Goal: Task Accomplishment & Management: Manage account settings

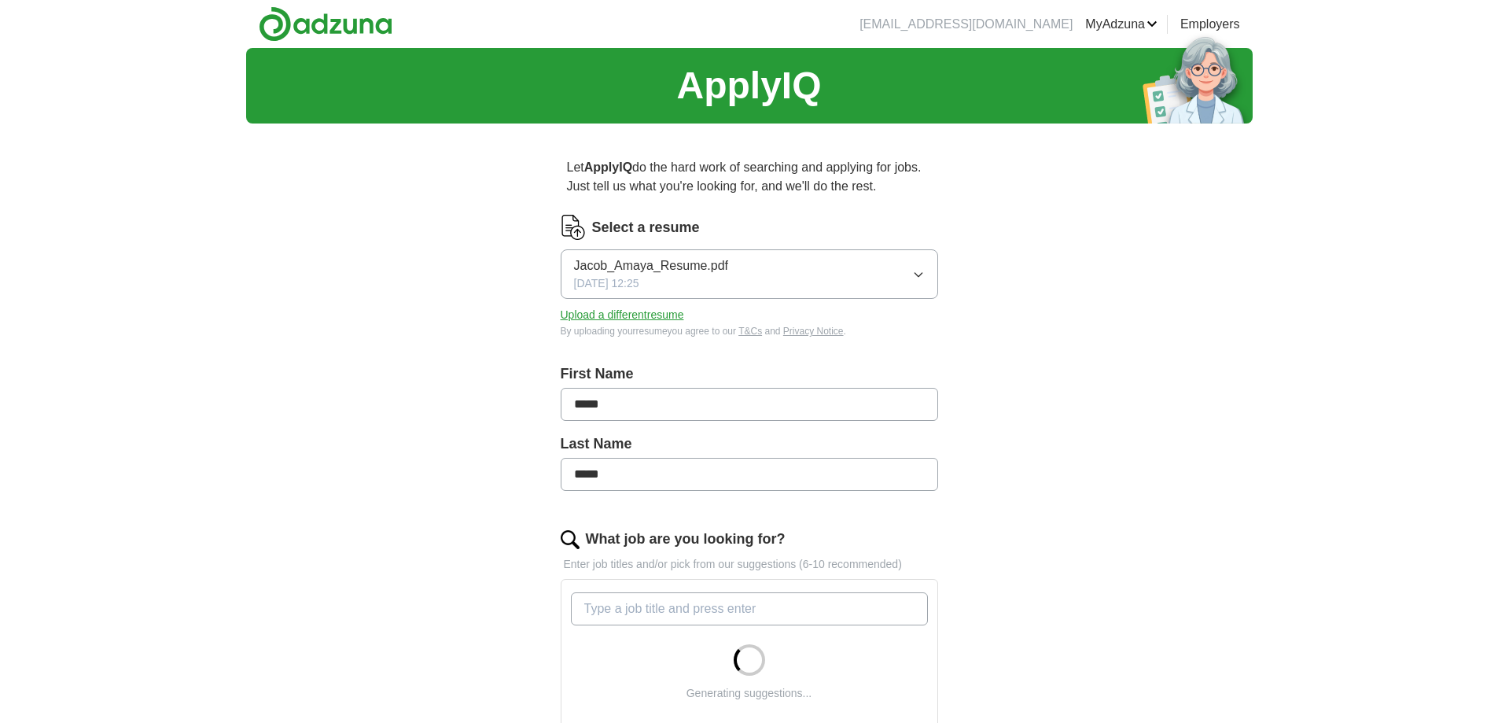
click at [721, 277] on div "Jacob_Amaya_Resume.pdf [DATE] 12:25" at bounding box center [651, 273] width 155 height 35
click at [400, 311] on div "ApplyIQ Let ApplyIQ do the hard work of searching and applying for jobs. Just t…" at bounding box center [749, 580] width 1006 height 1064
click at [605, 315] on button "Upload a different resume" at bounding box center [622, 315] width 123 height 17
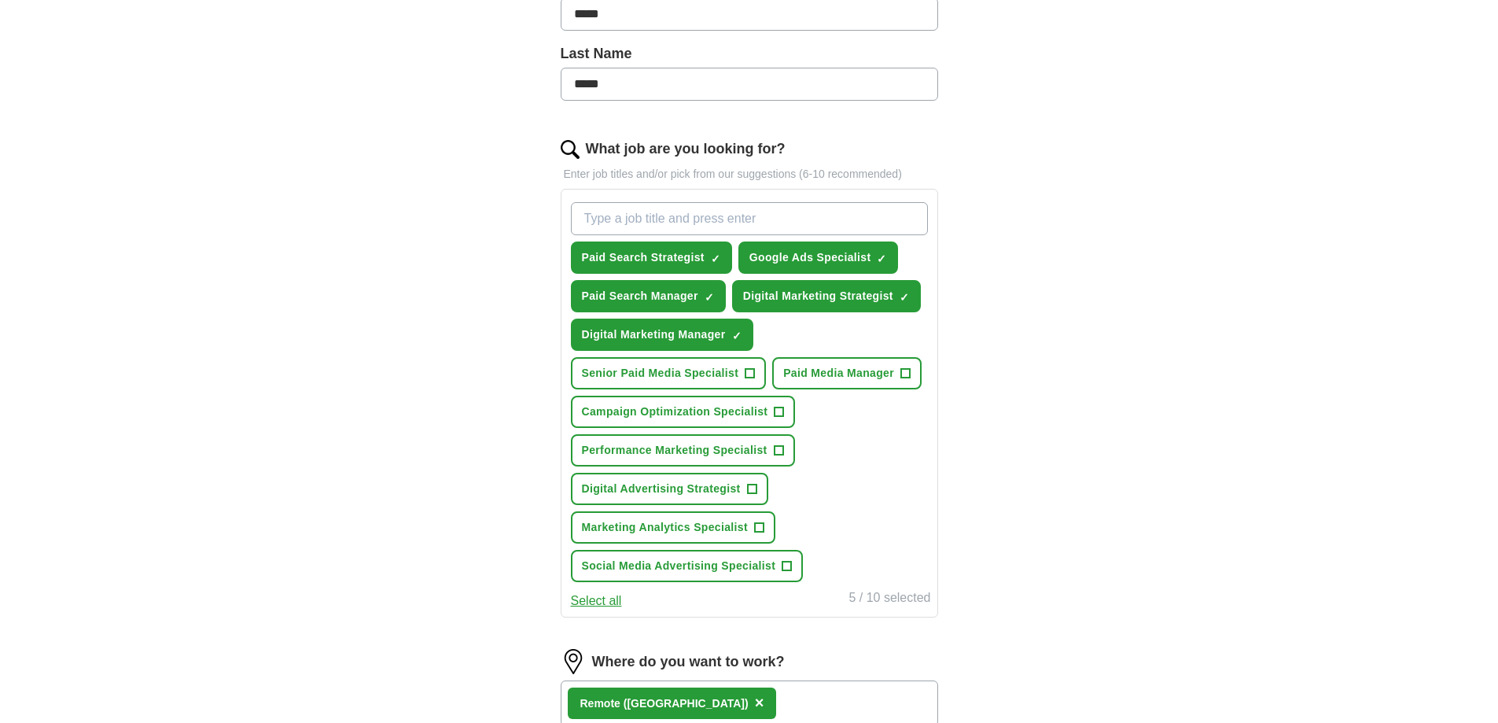
scroll to position [393, 0]
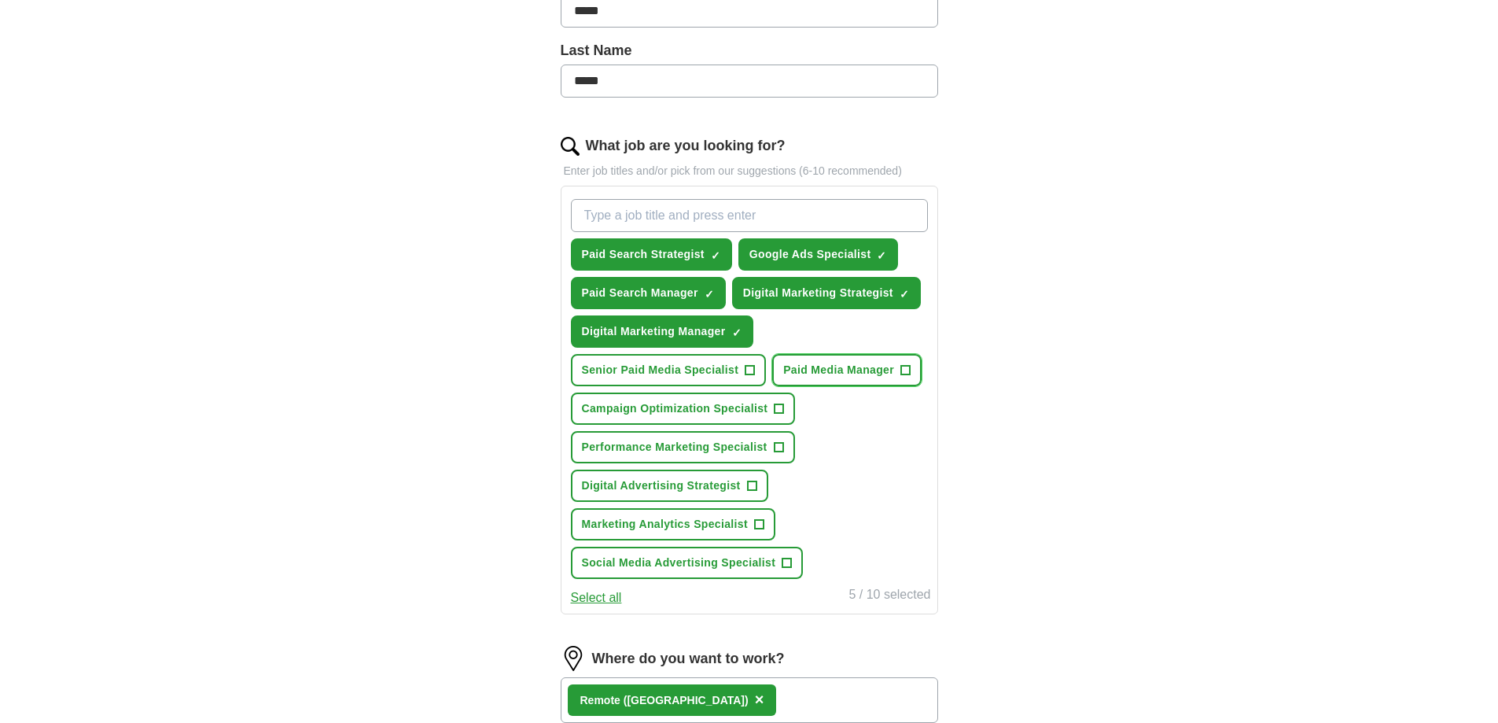
click at [888, 377] on span "Paid Media Manager" at bounding box center [838, 370] width 111 height 17
click at [753, 366] on span "+" at bounding box center [749, 370] width 9 height 13
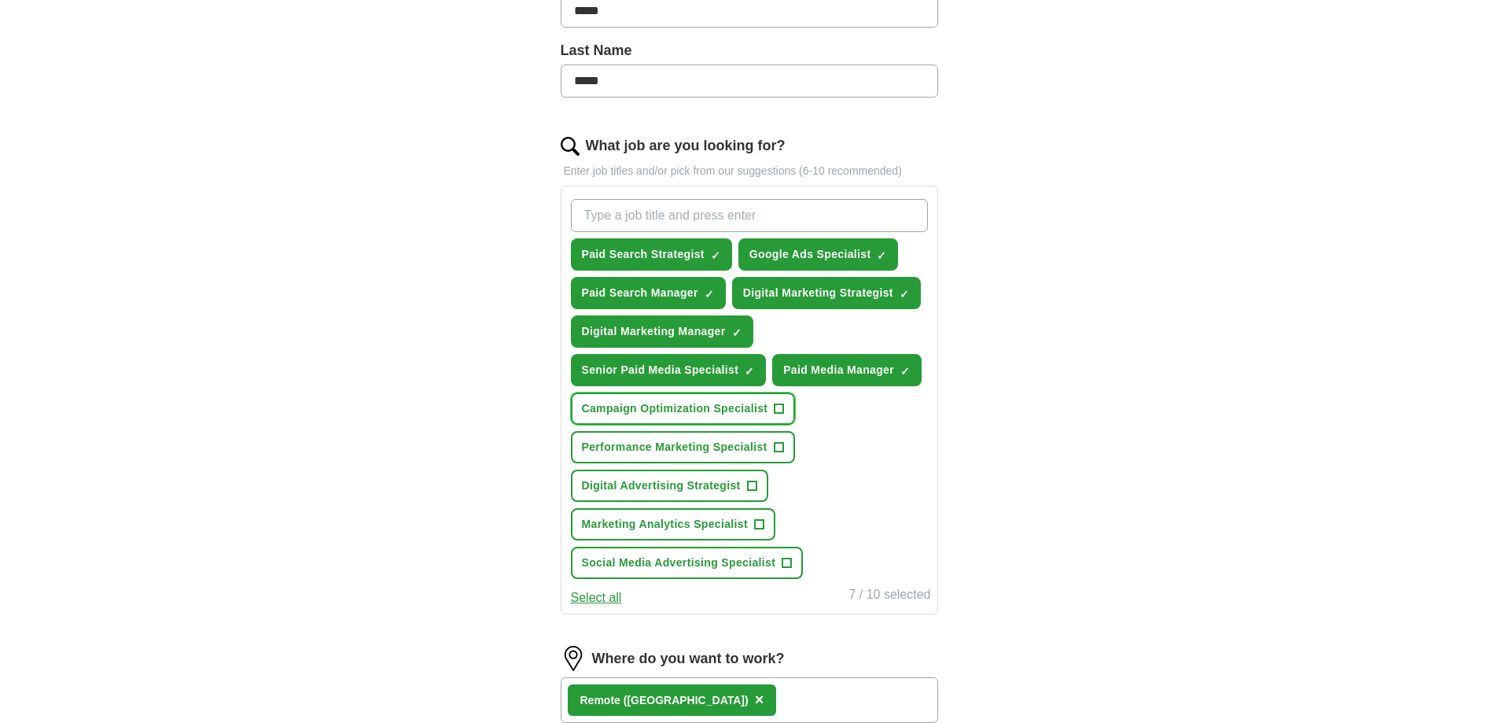
click at [774, 411] on span "+" at bounding box center [778, 409] width 9 height 13
click at [777, 443] on span "+" at bounding box center [778, 447] width 9 height 13
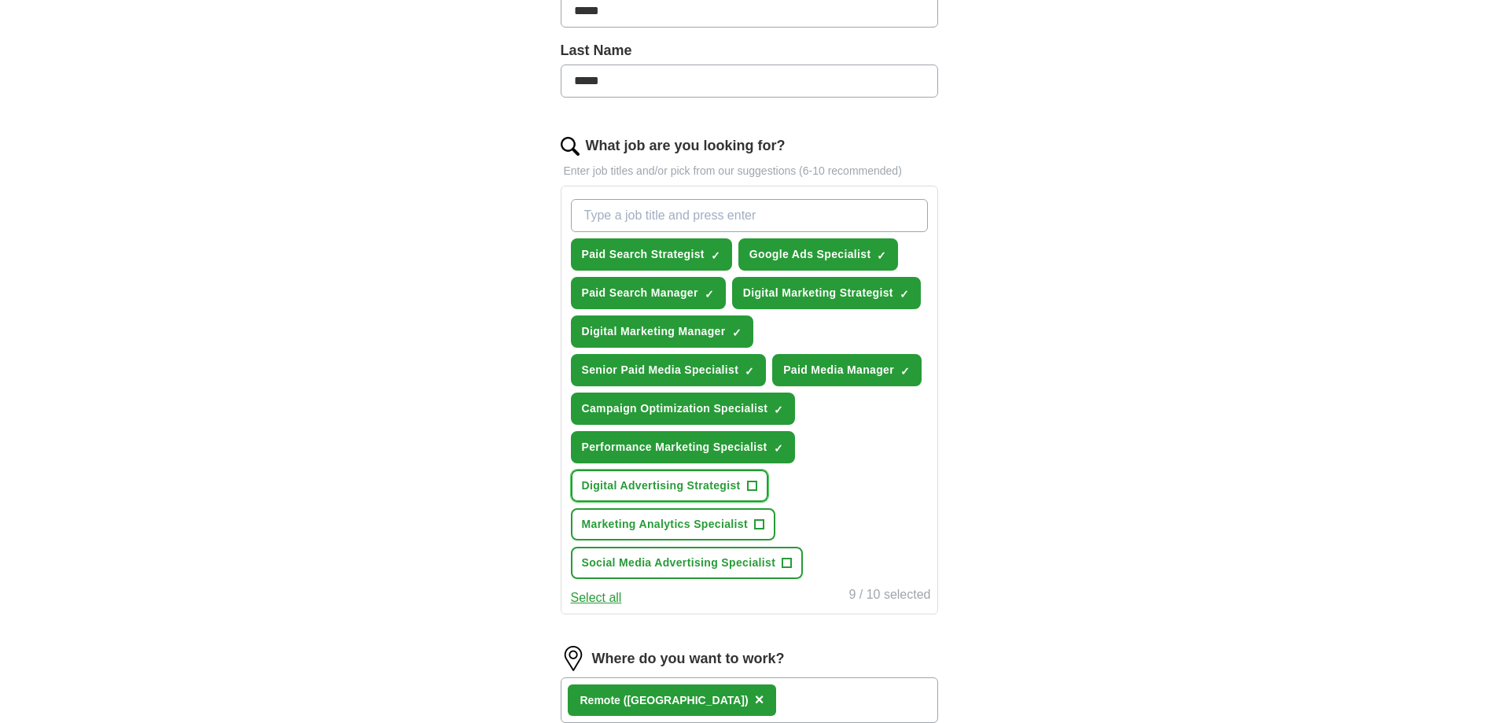
click at [734, 494] on button "Digital Advertising Strategist +" at bounding box center [669, 485] width 197 height 32
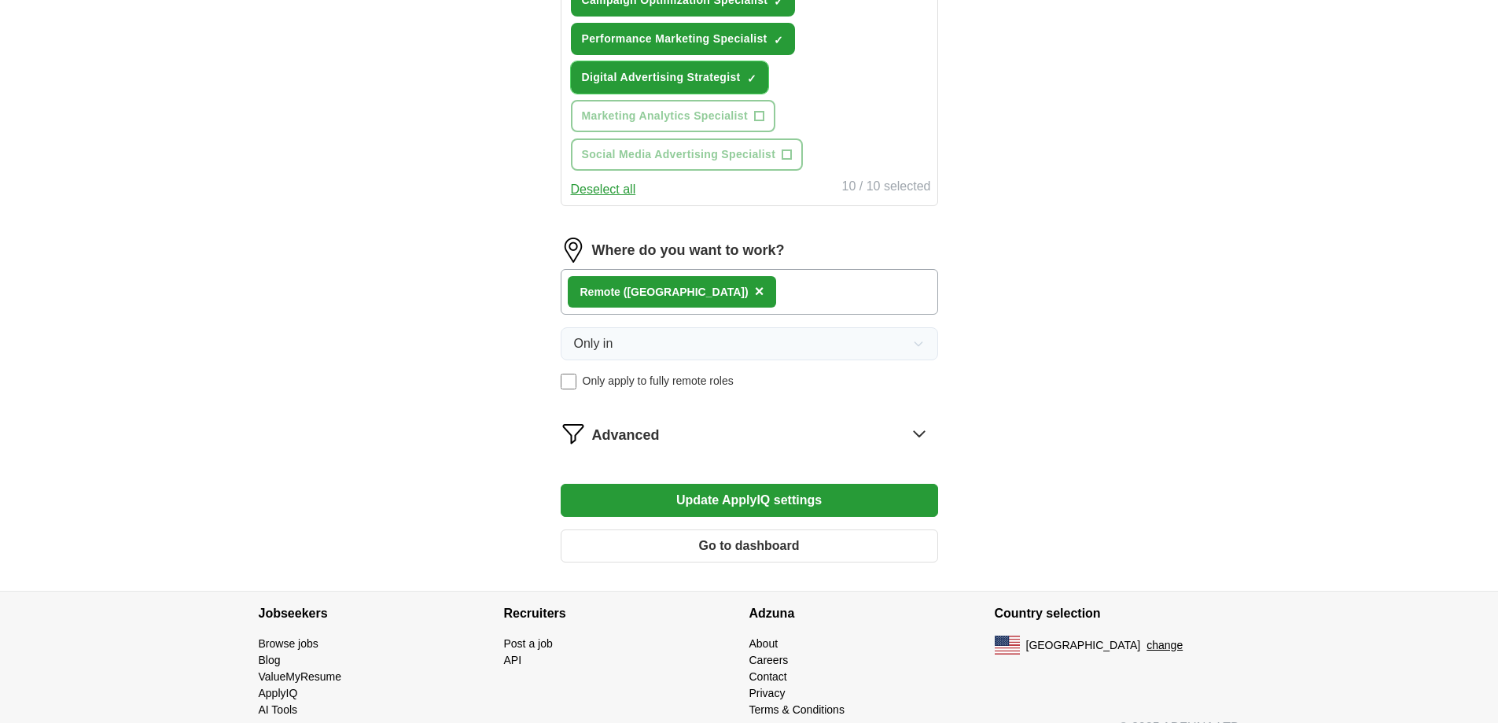
scroll to position [828, 0]
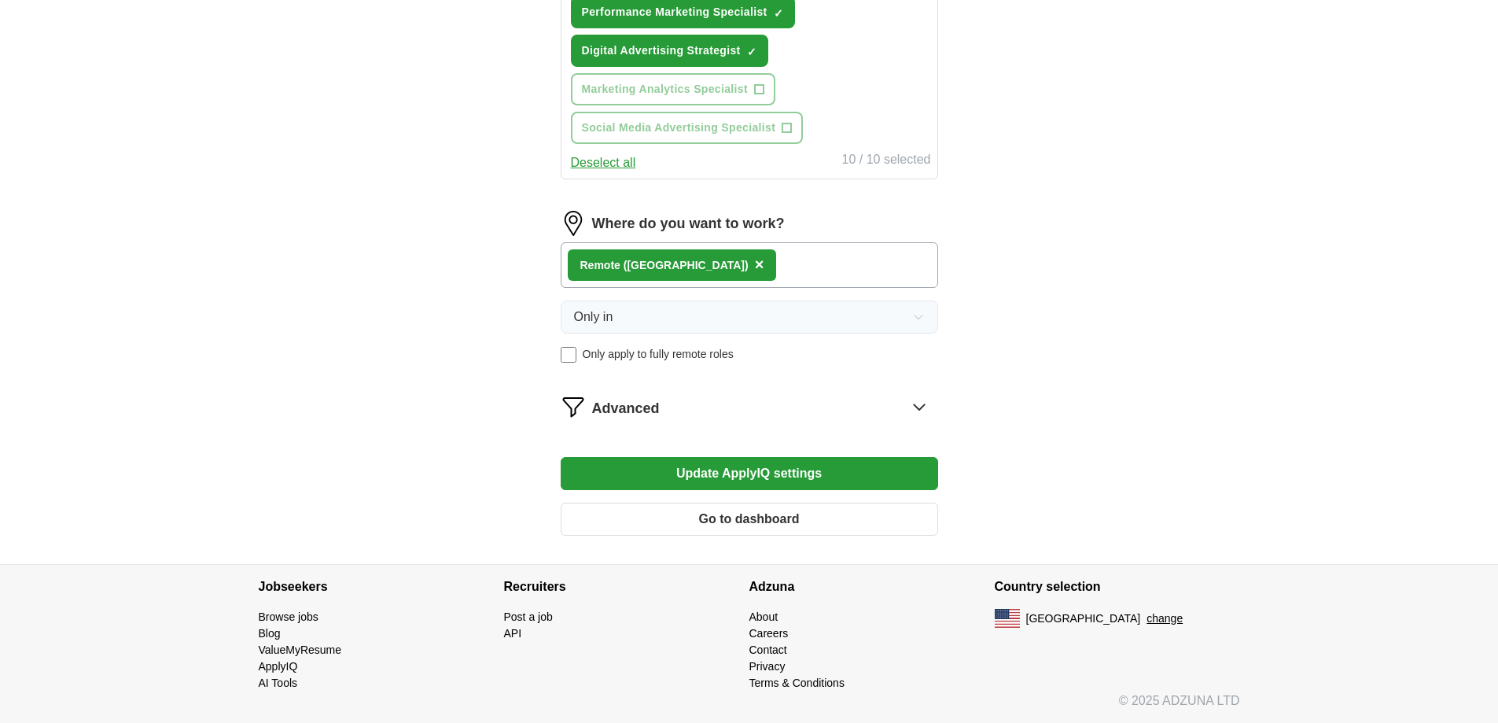
click at [734, 471] on button "Update ApplyIQ settings" at bounding box center [749, 473] width 377 height 33
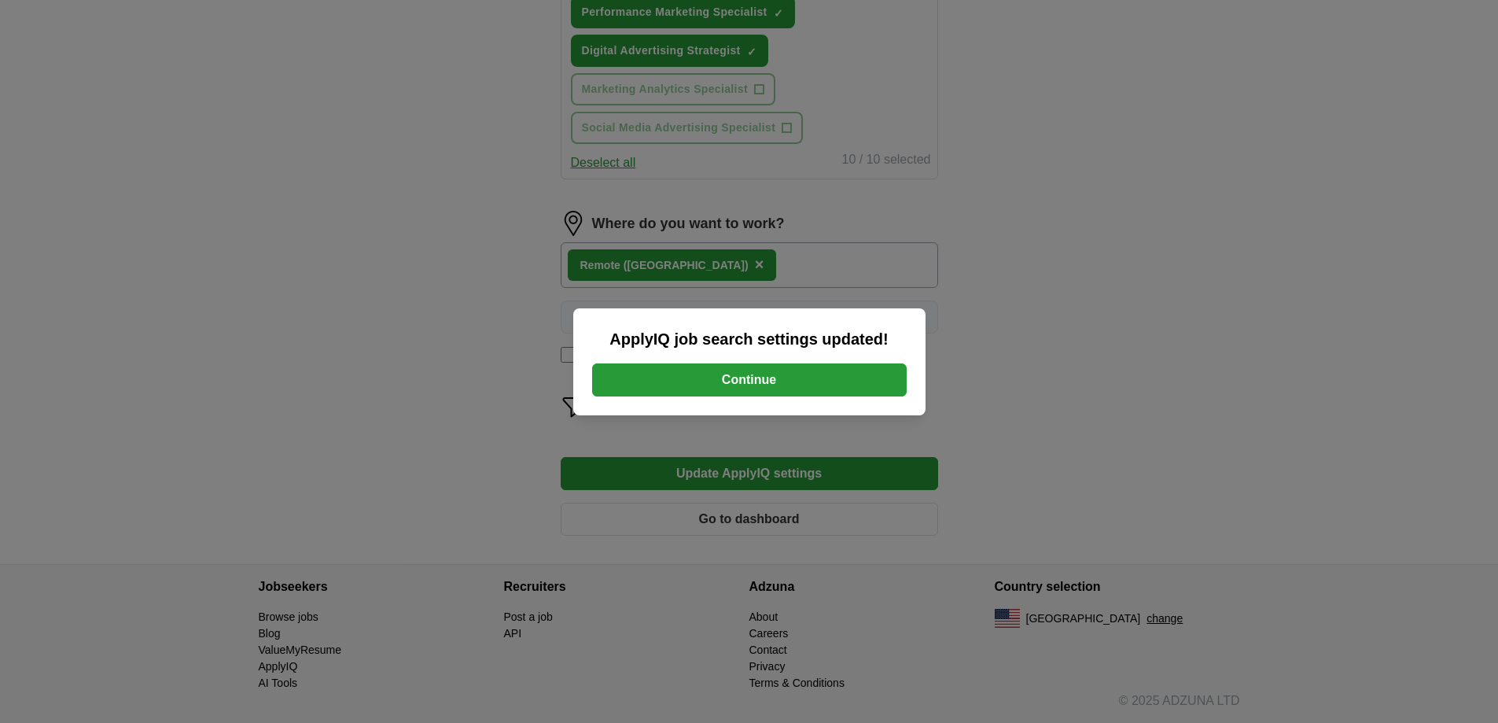
click at [727, 377] on button "Continue" at bounding box center [749, 379] width 315 height 33
